Goal: Task Accomplishment & Management: Manage account settings

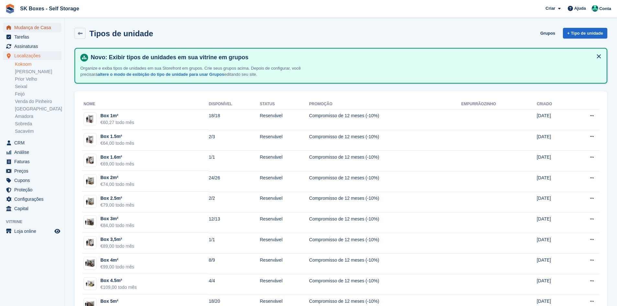
click at [36, 26] on span "Mudança de Casa" at bounding box center [33, 27] width 39 height 9
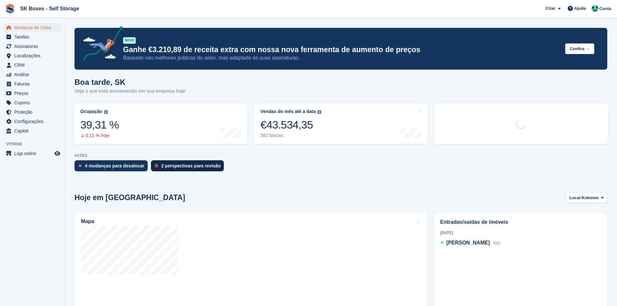
click at [188, 170] on div "2 perspectivas para revisão" at bounding box center [187, 165] width 73 height 11
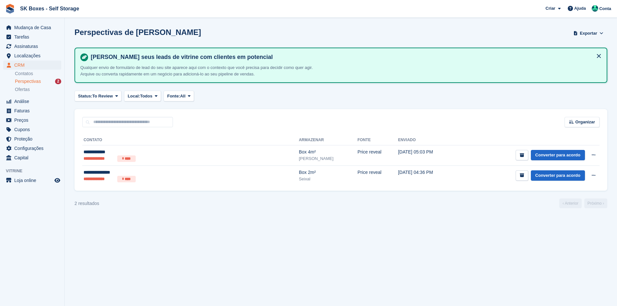
click at [188, 170] on div "**********" at bounding box center [147, 172] width 127 height 7
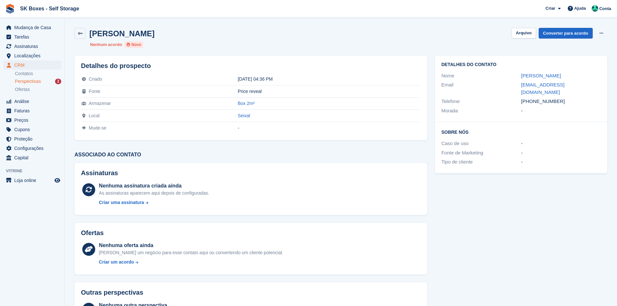
drag, startPoint x: 509, startPoint y: 74, endPoint x: 568, endPoint y: 72, distance: 58.4
click at [568, 72] on div "Nome [PERSON_NAME]" at bounding box center [521, 75] width 159 height 9
copy div "[PERSON_NAME]"
drag, startPoint x: 575, startPoint y: 96, endPoint x: 533, endPoint y: 94, distance: 42.2
click at [533, 98] on div "[PHONE_NUMBER]" at bounding box center [561, 101] width 80 height 7
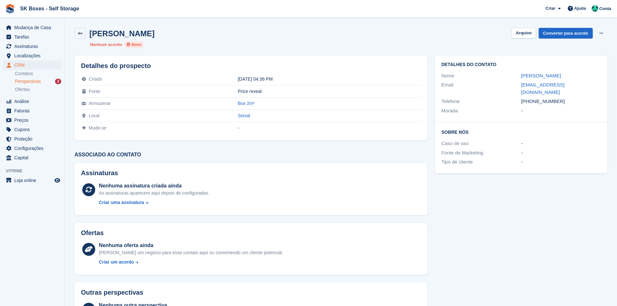
copy div "937932949"
drag, startPoint x: 515, startPoint y: 84, endPoint x: 582, endPoint y: 81, distance: 67.5
click at [582, 81] on div "Email [EMAIL_ADDRESS][DOMAIN_NAME]" at bounding box center [521, 88] width 159 height 17
copy div "[EMAIL_ADDRESS][DOMAIN_NAME]"
click at [532, 34] on button "Arquivo" at bounding box center [524, 33] width 24 height 11
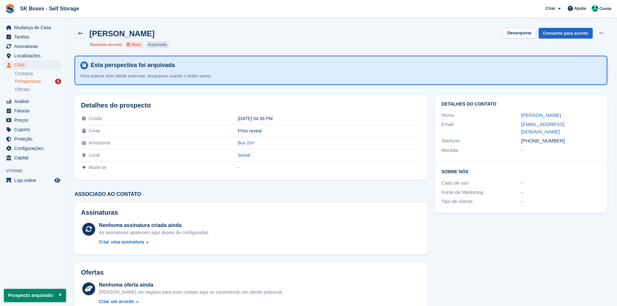
click at [45, 83] on div "Perspectivas 1" at bounding box center [38, 81] width 46 height 6
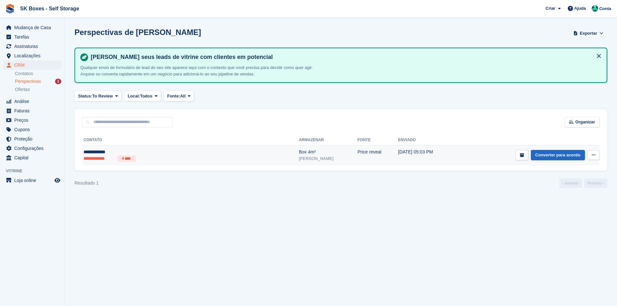
click at [358, 156] on td "Price reveal" at bounding box center [378, 156] width 41 height 20
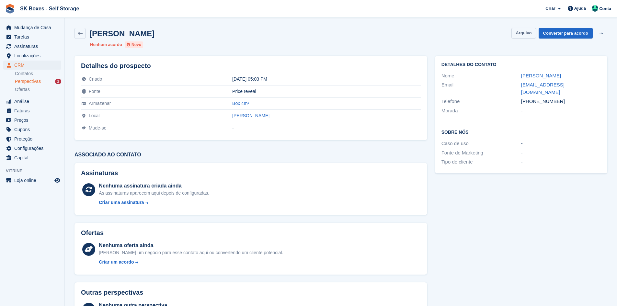
click at [530, 30] on button "Arquivo" at bounding box center [524, 33] width 24 height 11
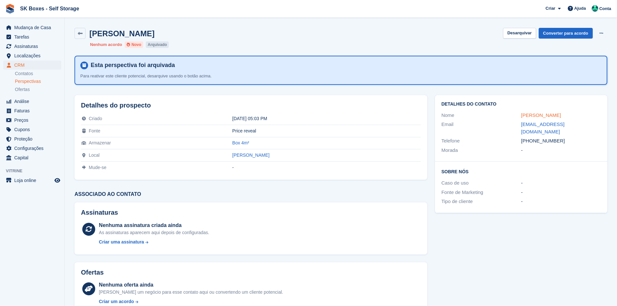
click at [542, 113] on link "Natacha Ramos" at bounding box center [541, 115] width 40 height 6
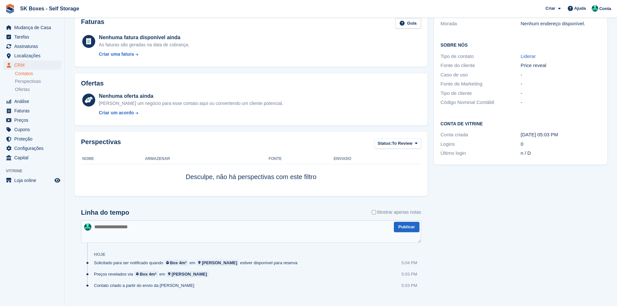
scroll to position [106, 0]
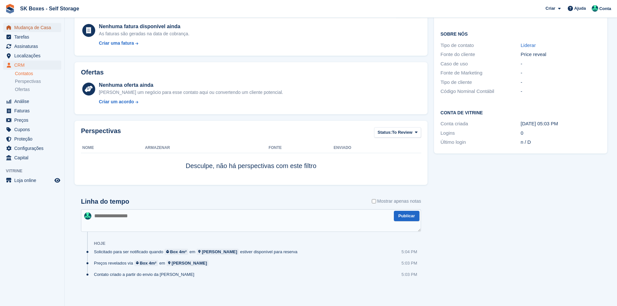
click at [18, 26] on span "Mudança de Casa" at bounding box center [33, 27] width 39 height 9
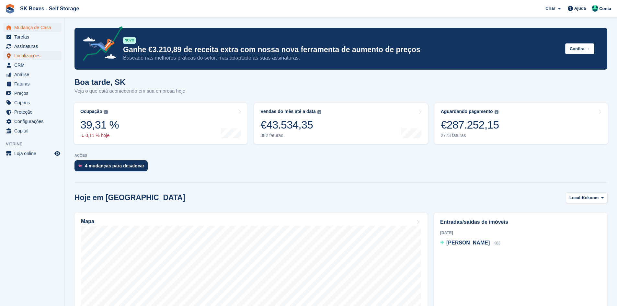
click at [26, 57] on span "Localizações" at bounding box center [33, 55] width 39 height 9
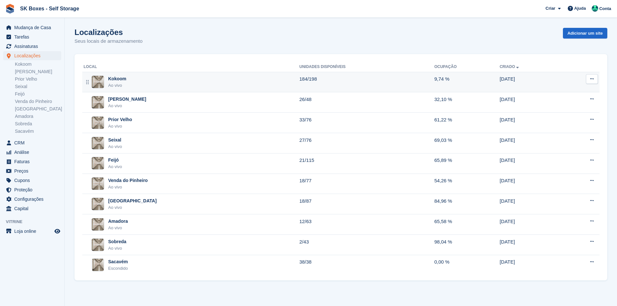
click at [126, 81] on div "Kokoom Ao vivo" at bounding box center [192, 82] width 216 height 13
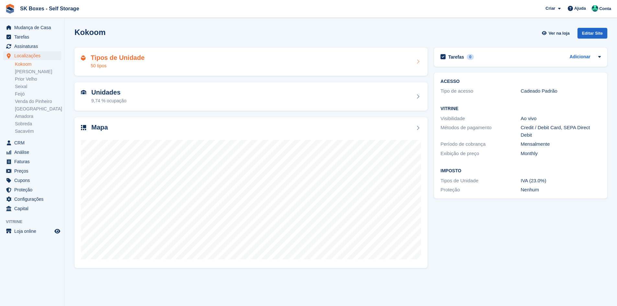
click at [193, 55] on div "Tipos de Unidade 50 tipos" at bounding box center [251, 62] width 340 height 16
